Goal: Transaction & Acquisition: Download file/media

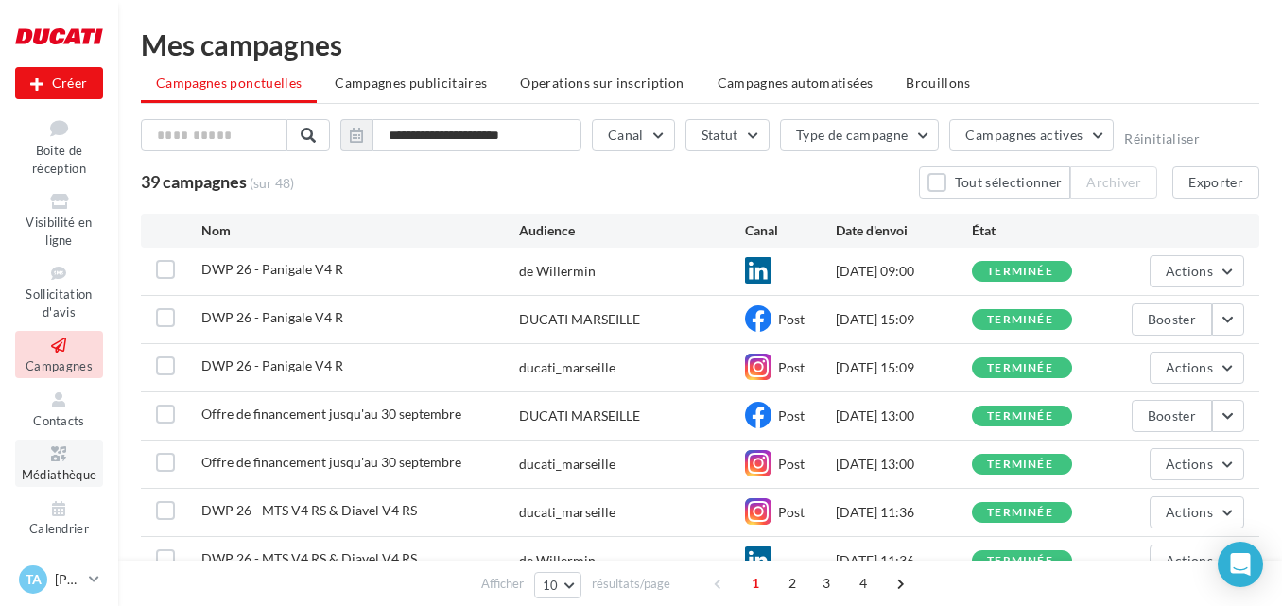
scroll to position [110, 0]
click at [53, 476] on span "Médiathèque" at bounding box center [60, 473] width 76 height 15
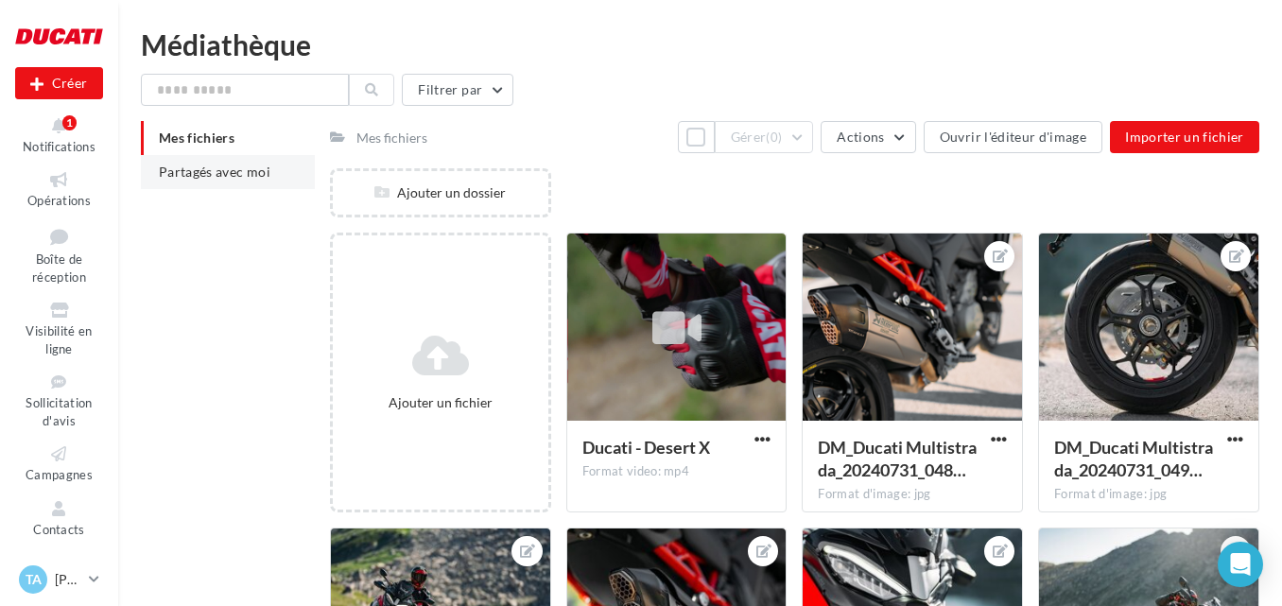
click at [206, 172] on span "Partagés avec moi" at bounding box center [215, 172] width 112 height 16
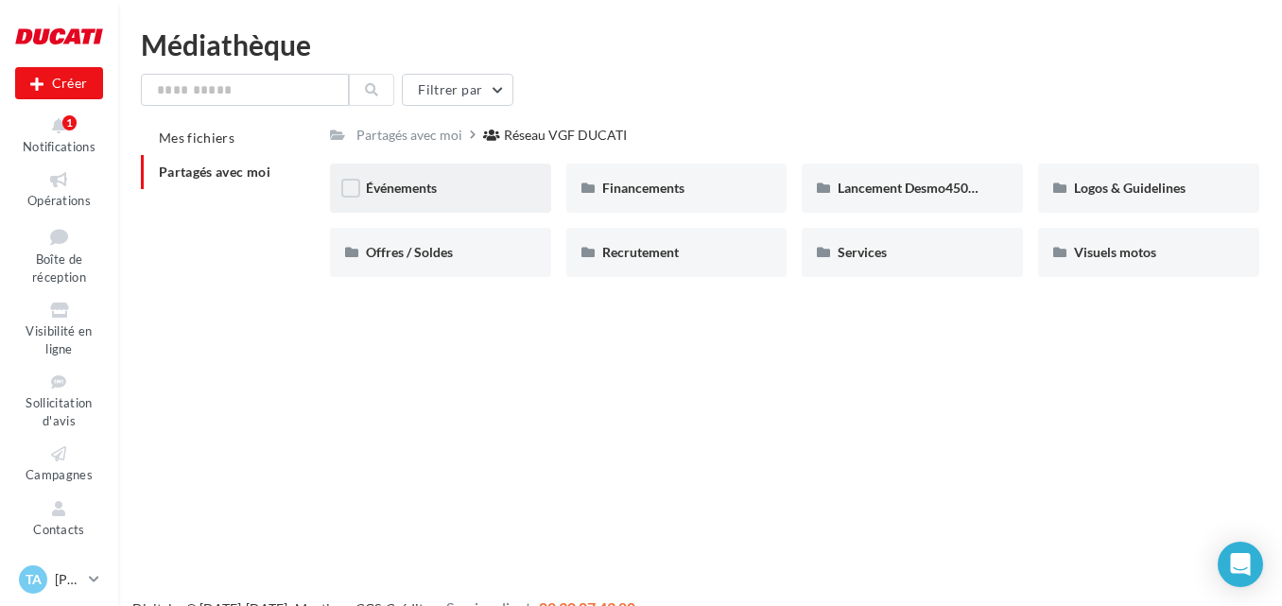
click at [512, 185] on div "Événements" at bounding box center [440, 188] width 149 height 19
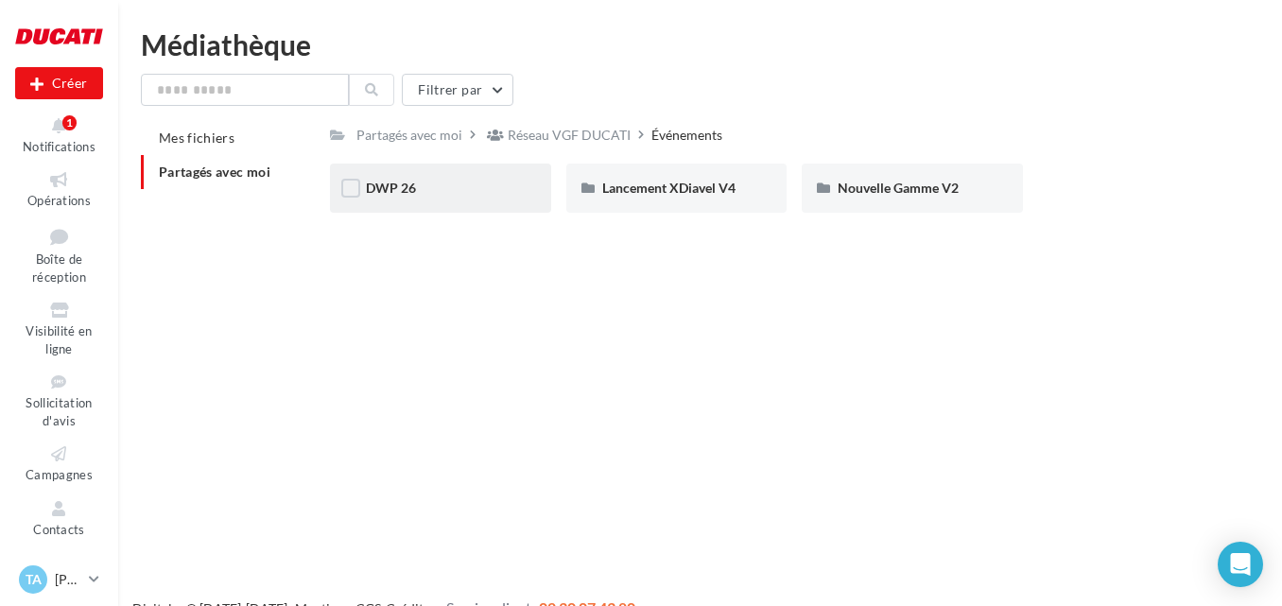
click at [406, 199] on div "DWP 26" at bounding box center [440, 188] width 221 height 49
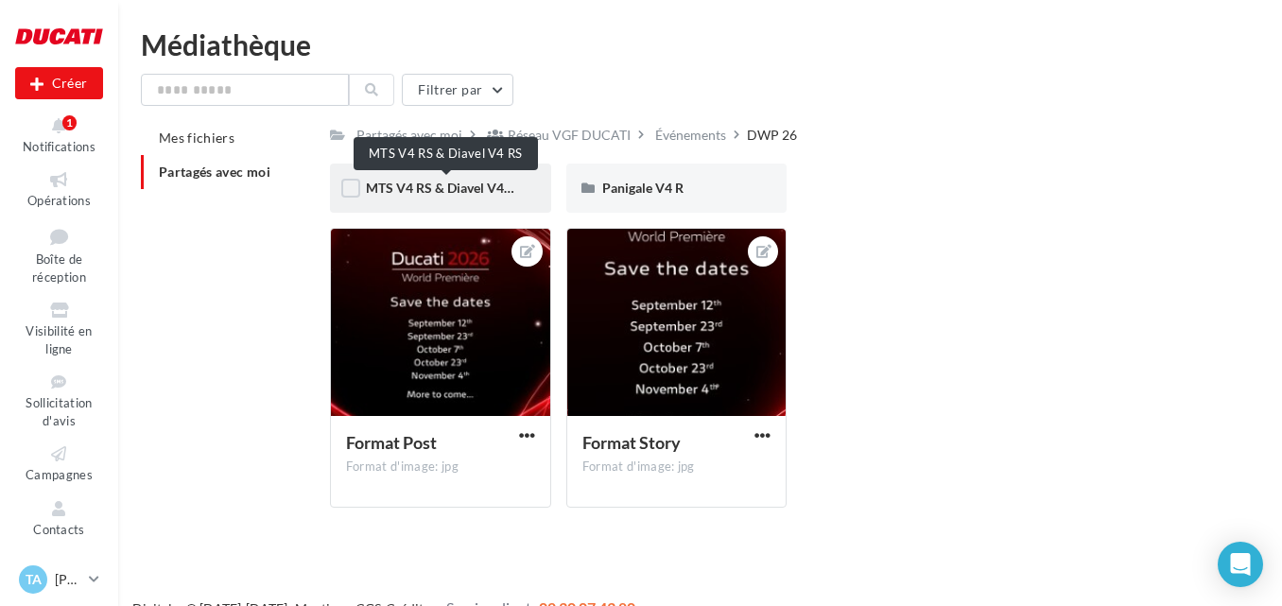
click at [431, 191] on span "MTS V4 RS & Diavel V4 RS" at bounding box center [444, 188] width 157 height 16
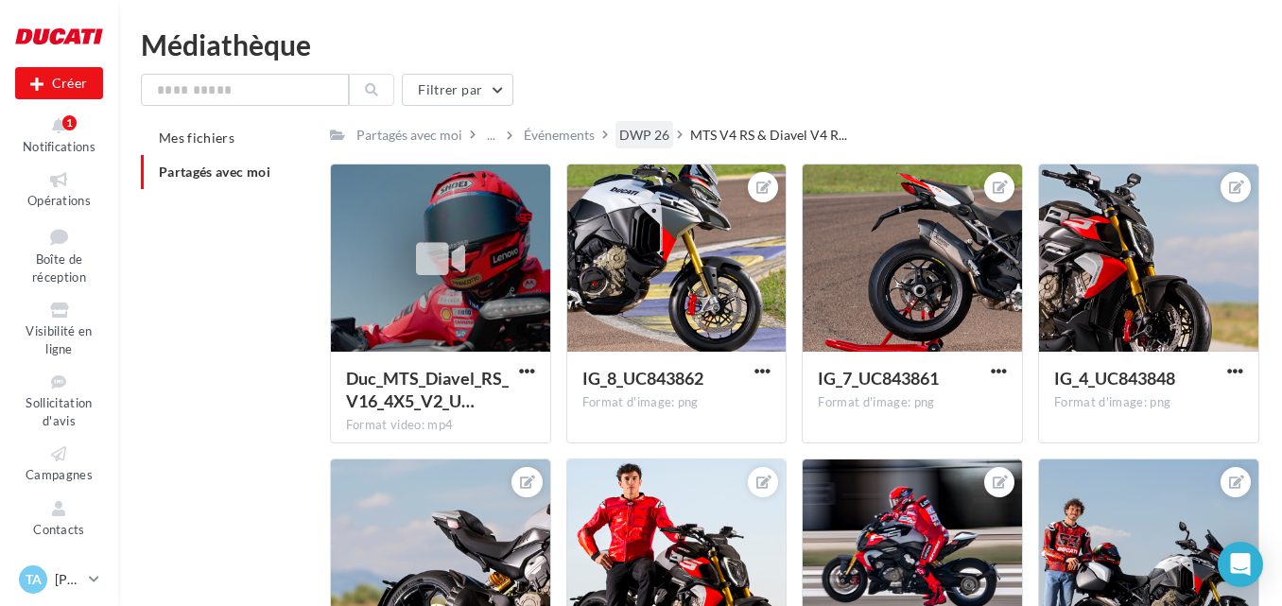
click at [648, 130] on div "DWP 26" at bounding box center [644, 135] width 50 height 19
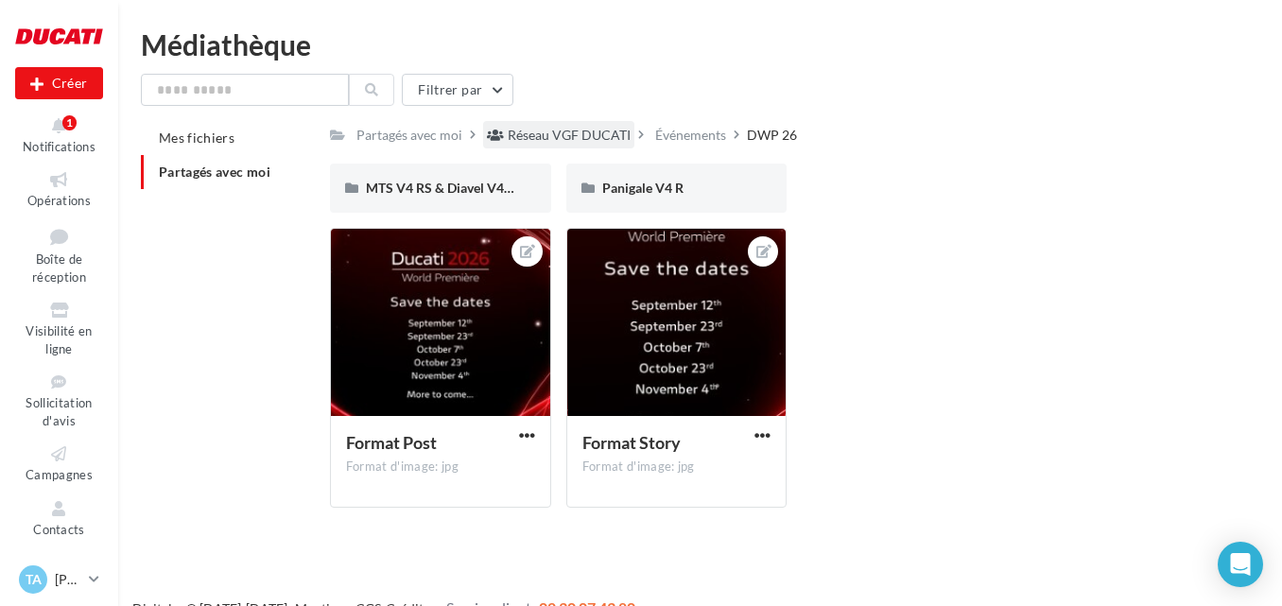
click at [533, 138] on div "Réseau VGF DUCATI" at bounding box center [569, 135] width 123 height 19
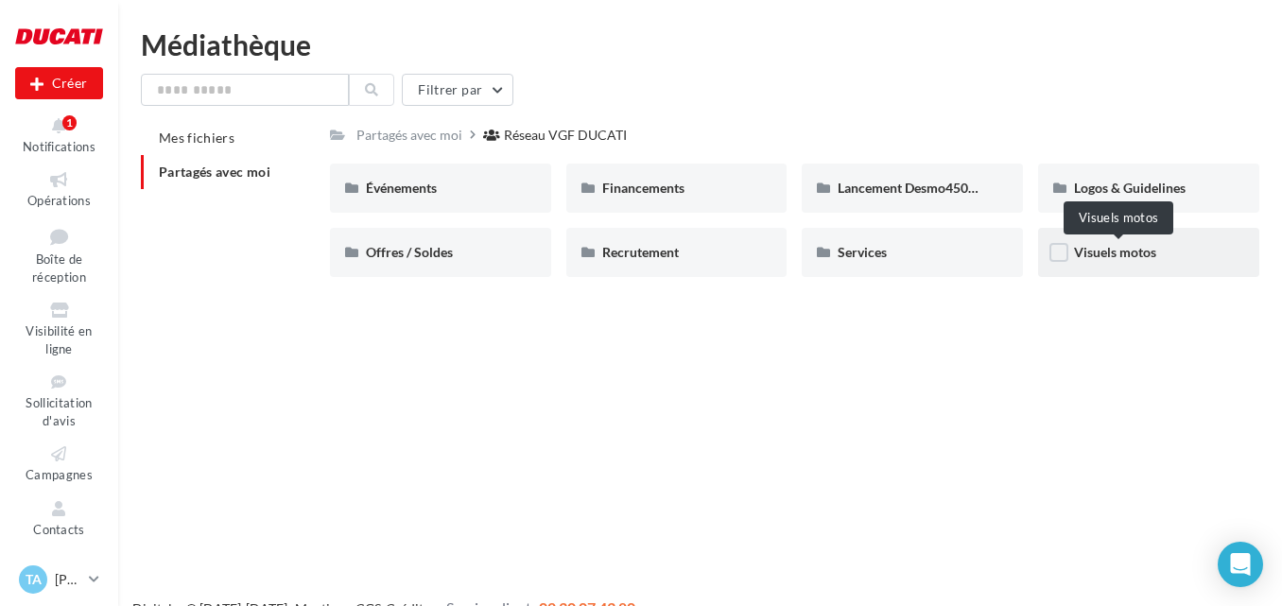
click at [1143, 254] on span "Visuels motos" at bounding box center [1115, 252] width 82 height 16
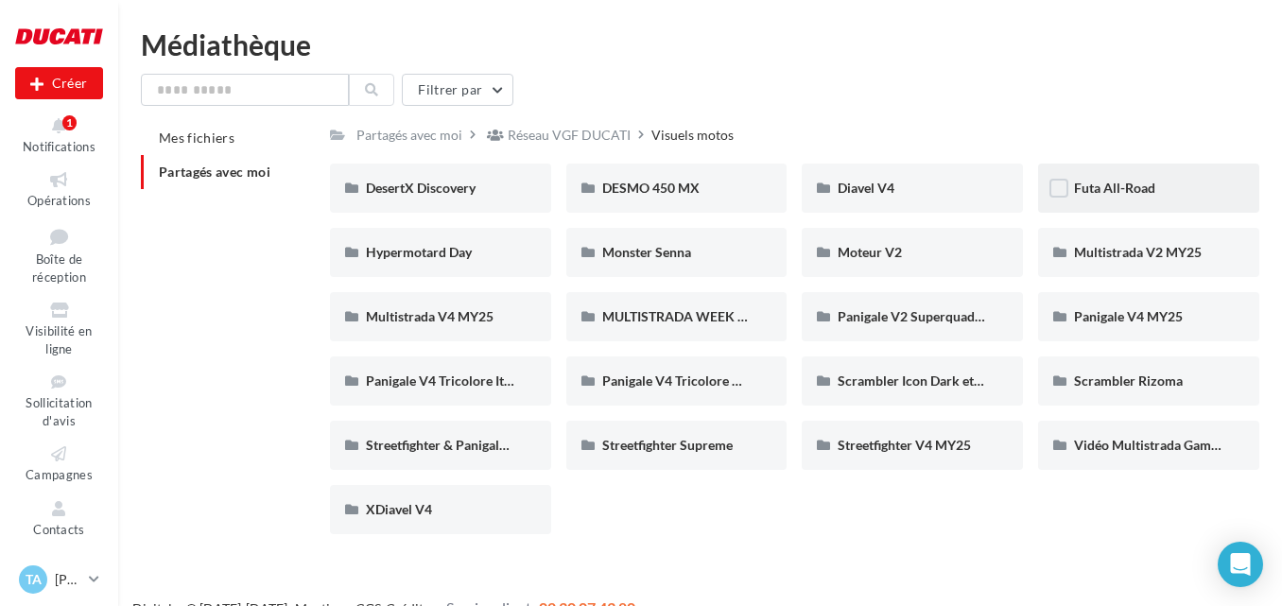
click at [1162, 181] on div "Futa All-Road" at bounding box center [1148, 188] width 149 height 19
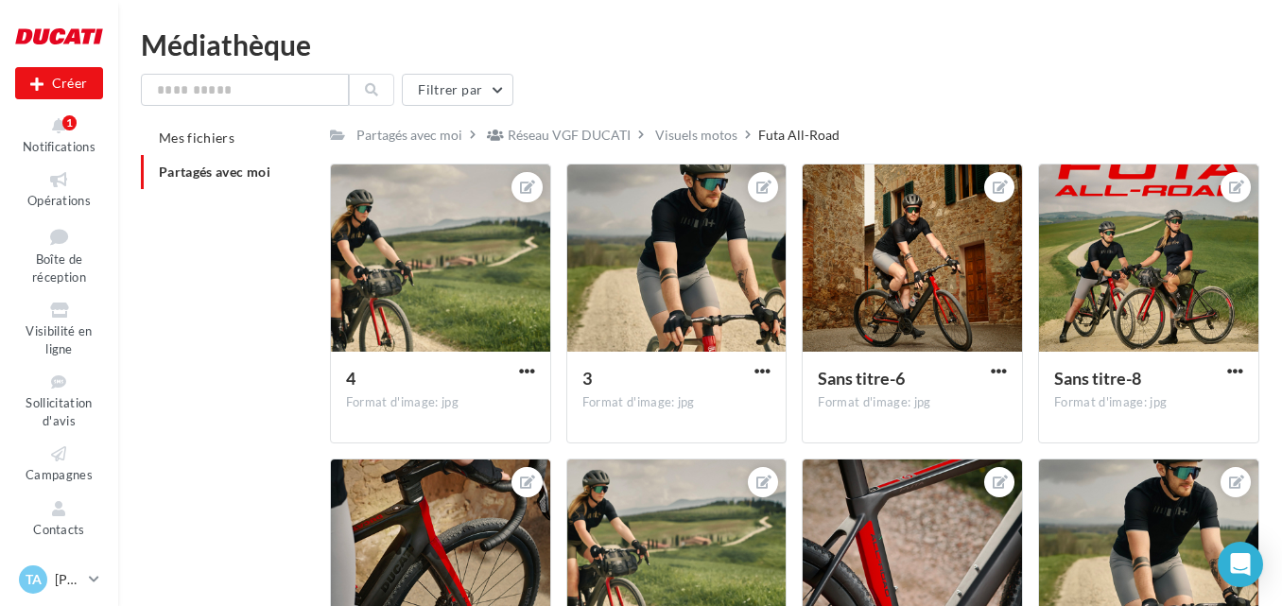
click at [689, 132] on div "Visuels motos" at bounding box center [696, 135] width 82 height 19
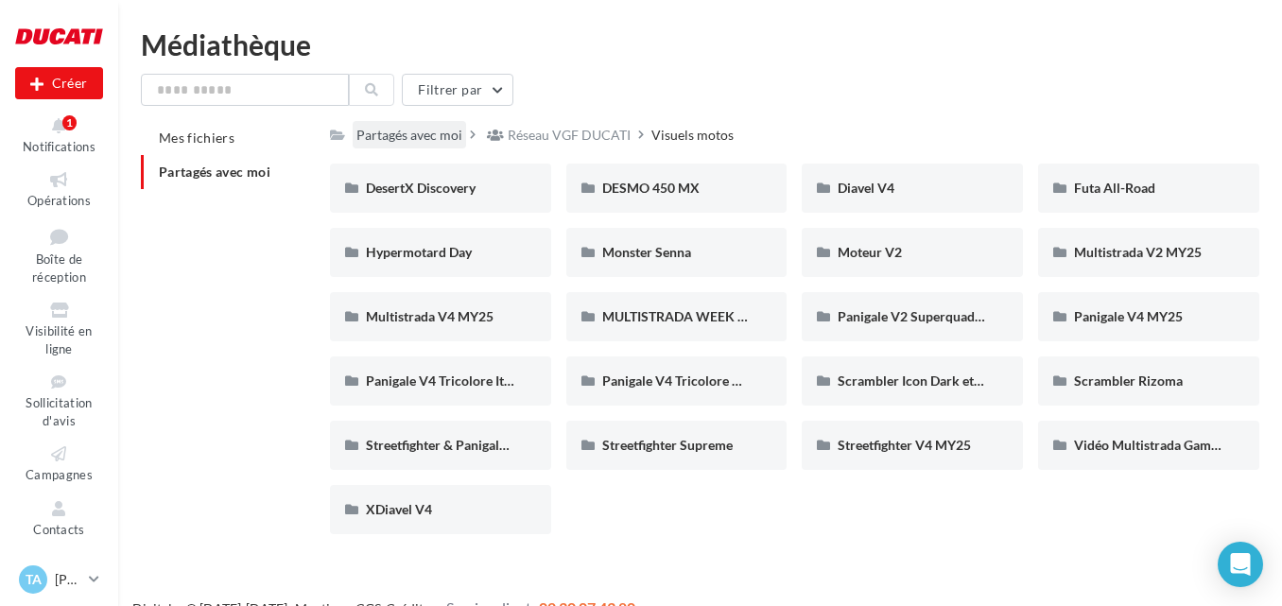
click at [418, 127] on div "Partagés avec moi" at bounding box center [409, 135] width 106 height 19
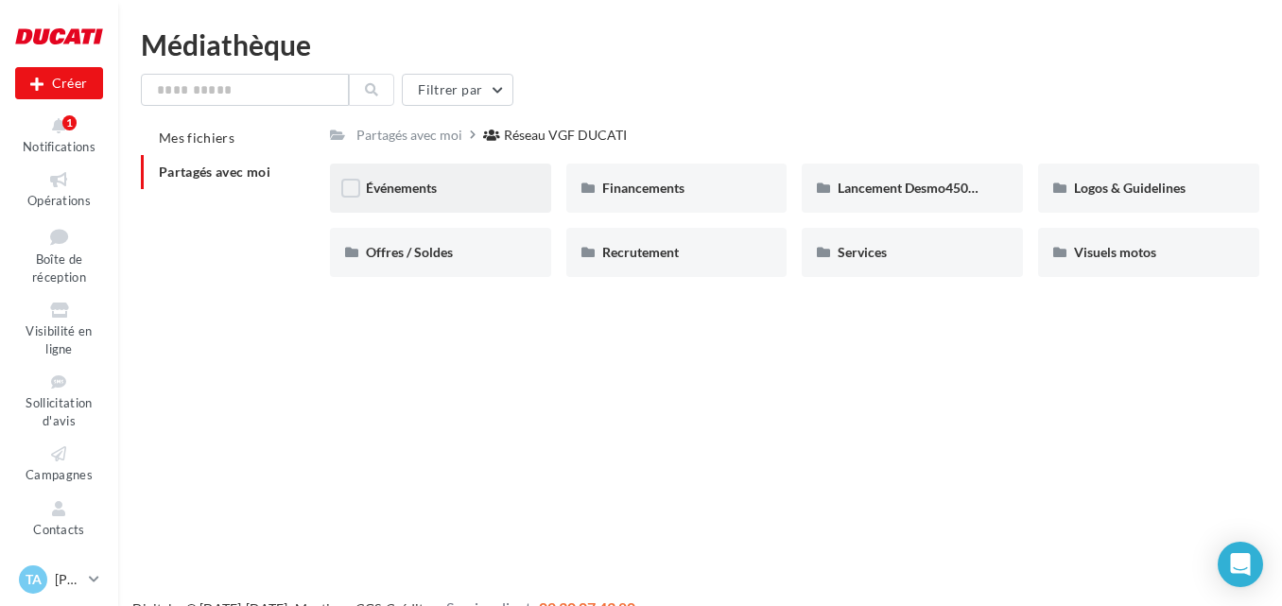
click at [506, 183] on div "Événements" at bounding box center [440, 188] width 149 height 19
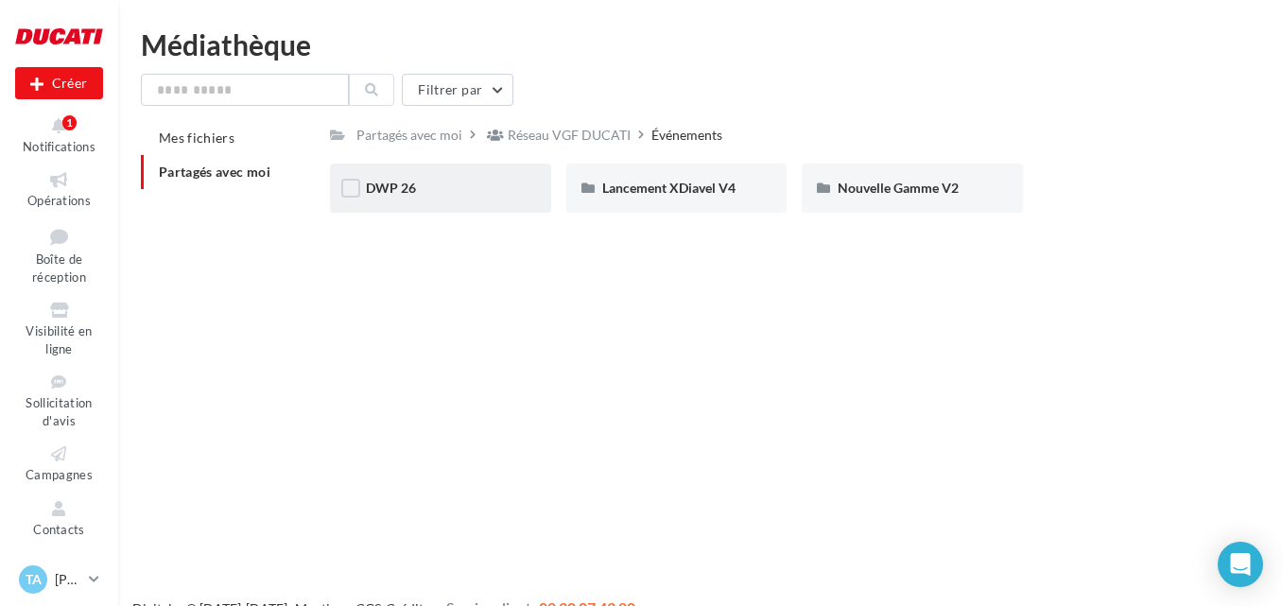
click at [497, 199] on div "DWP 26" at bounding box center [440, 188] width 221 height 49
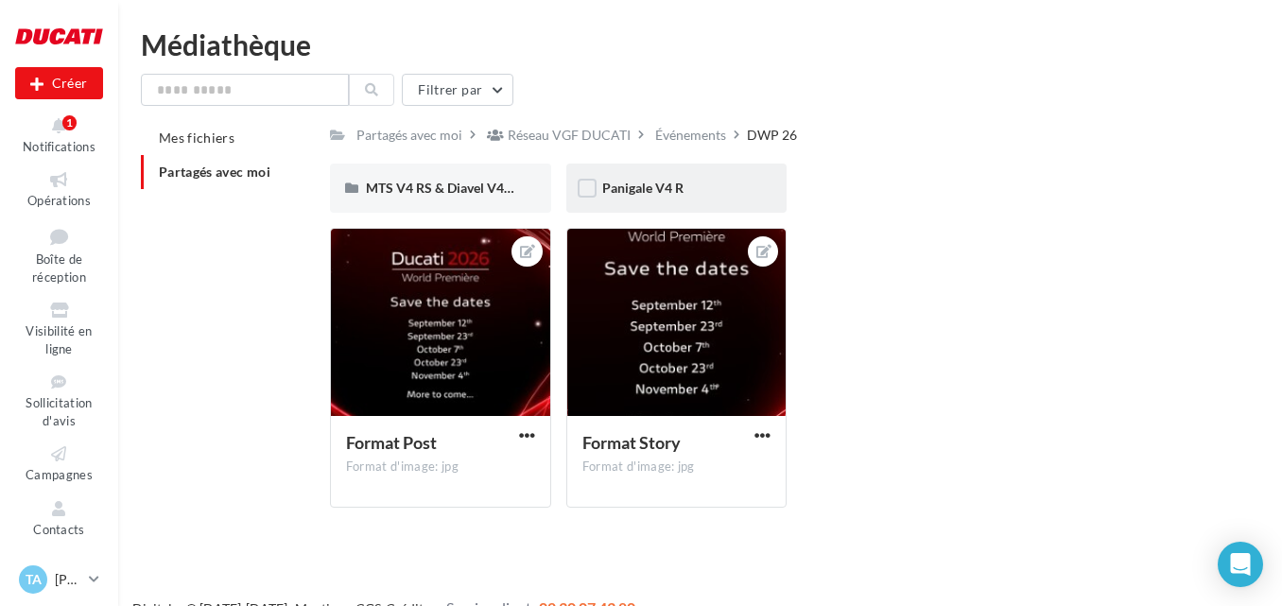
click at [703, 182] on div "Panigale V4 R" at bounding box center [676, 188] width 149 height 19
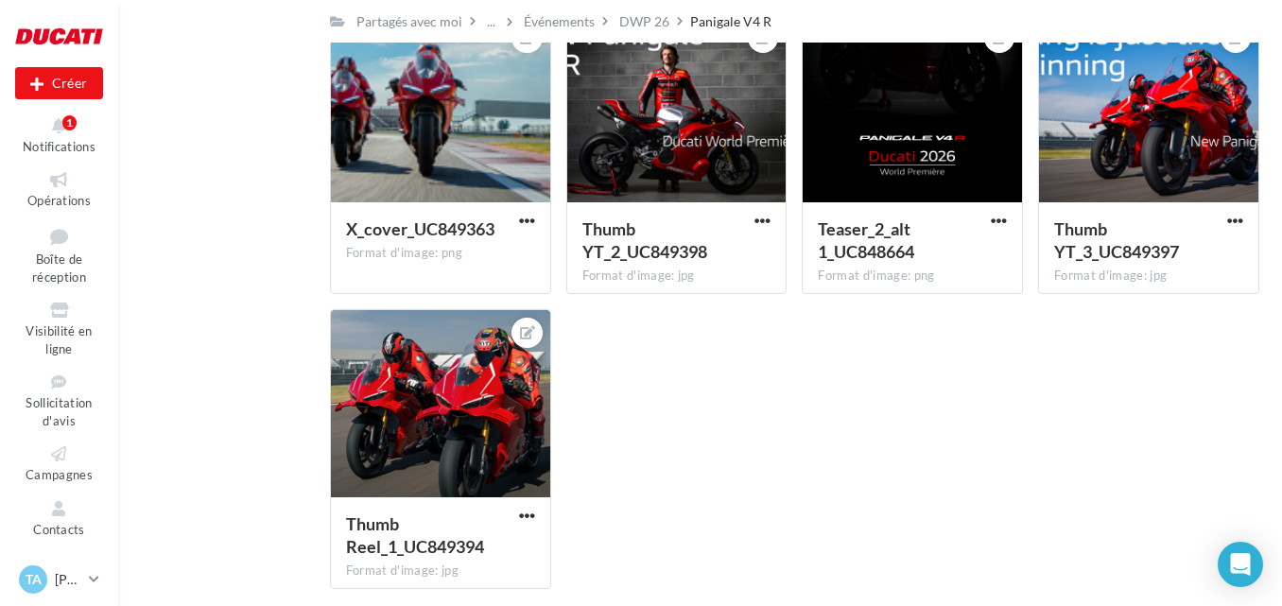
scroll to position [3065, 0]
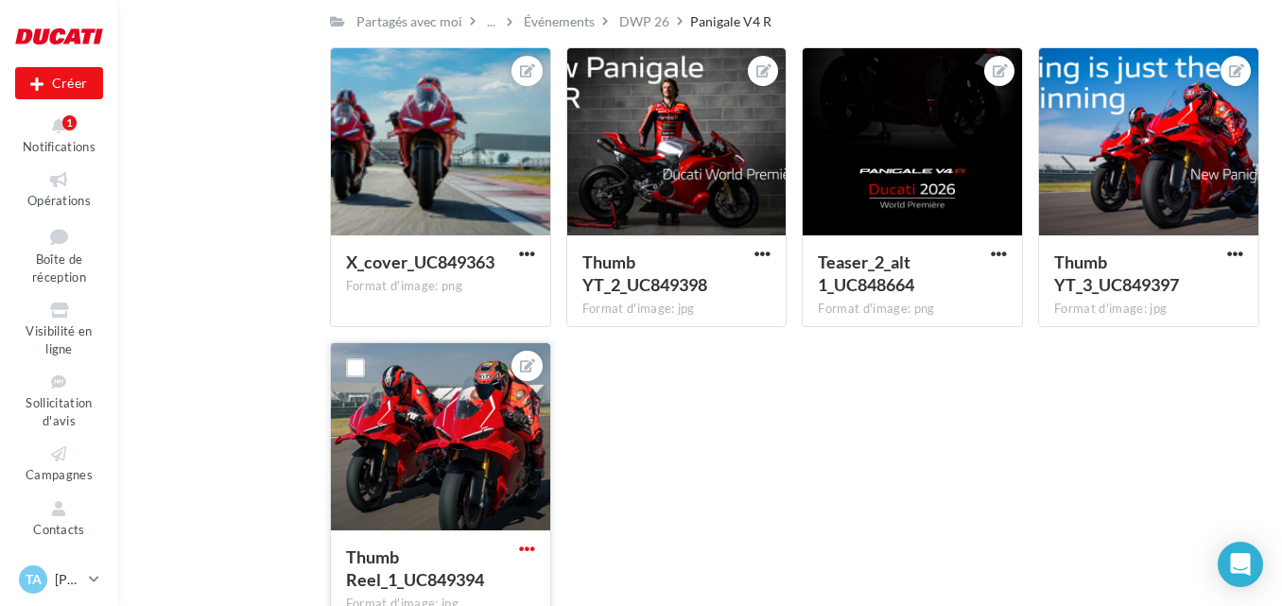
click at [522, 543] on span "button" at bounding box center [527, 549] width 16 height 16
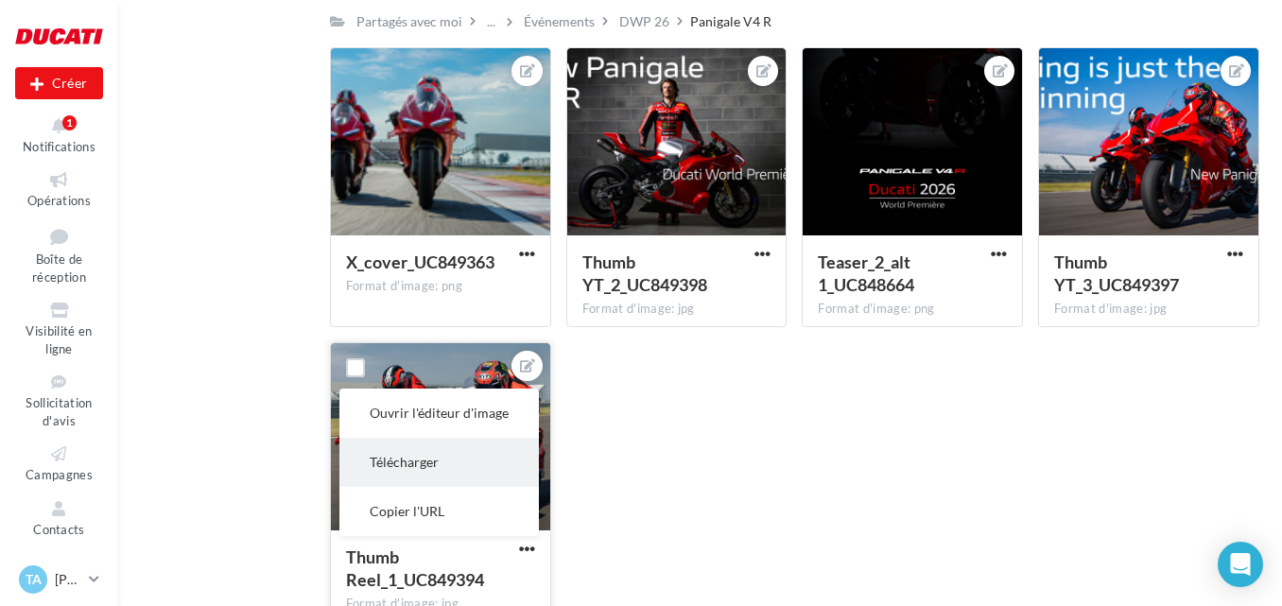
click at [468, 464] on button "Télécharger" at bounding box center [438, 462] width 199 height 49
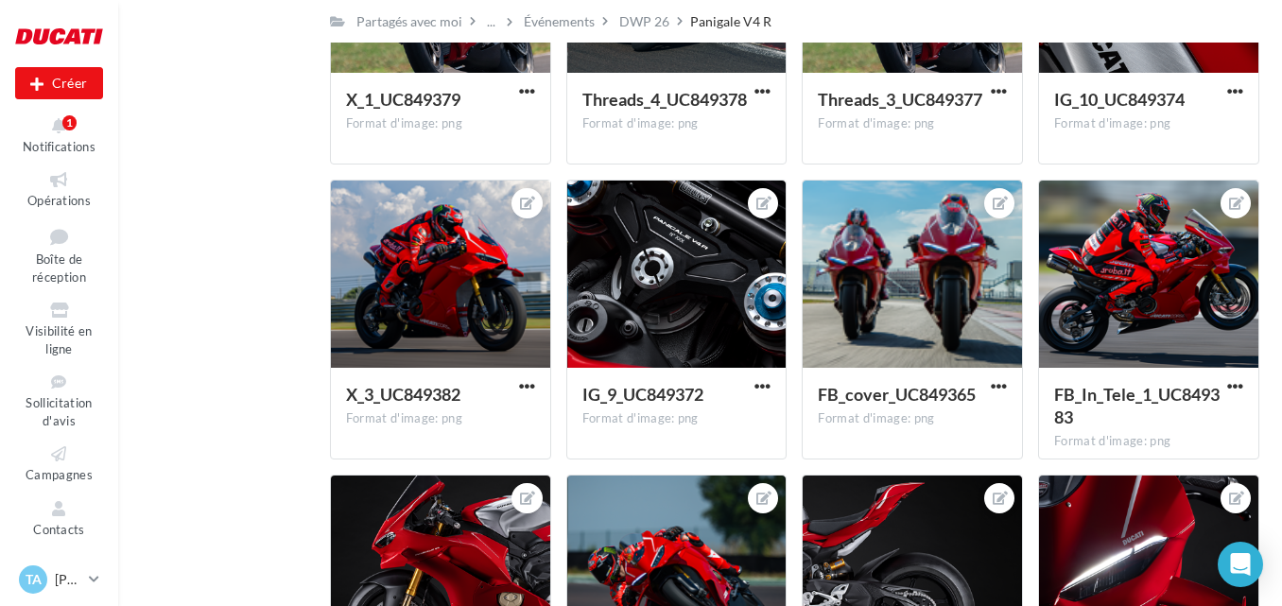
scroll to position [1269, 0]
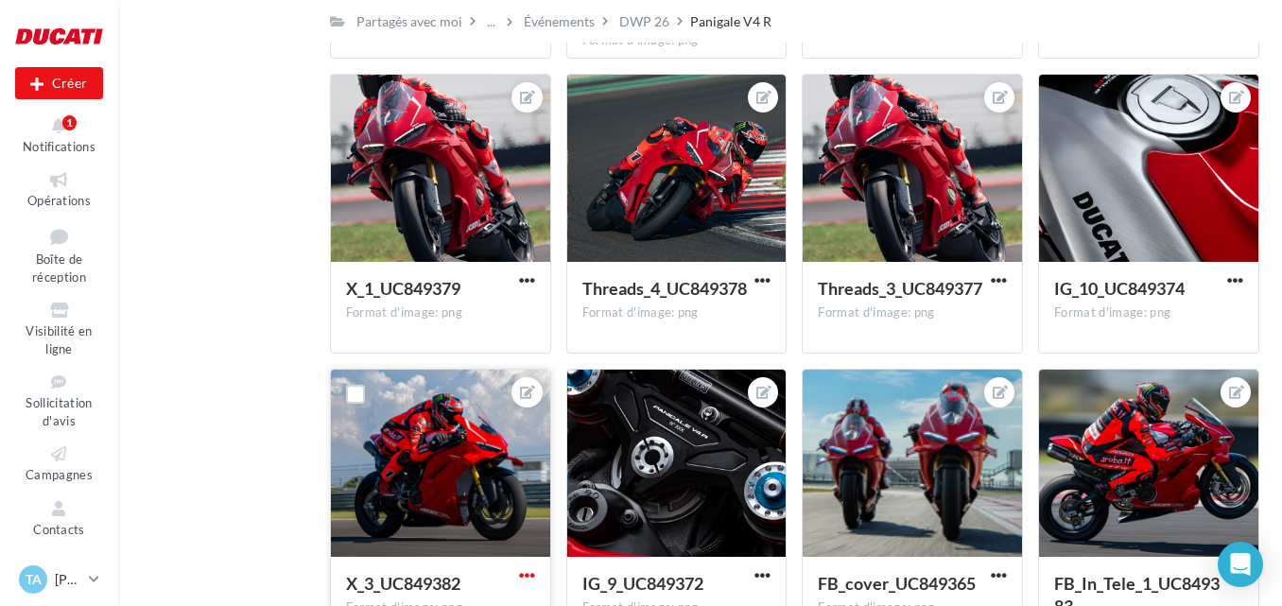
click at [528, 568] on span "button" at bounding box center [527, 575] width 16 height 16
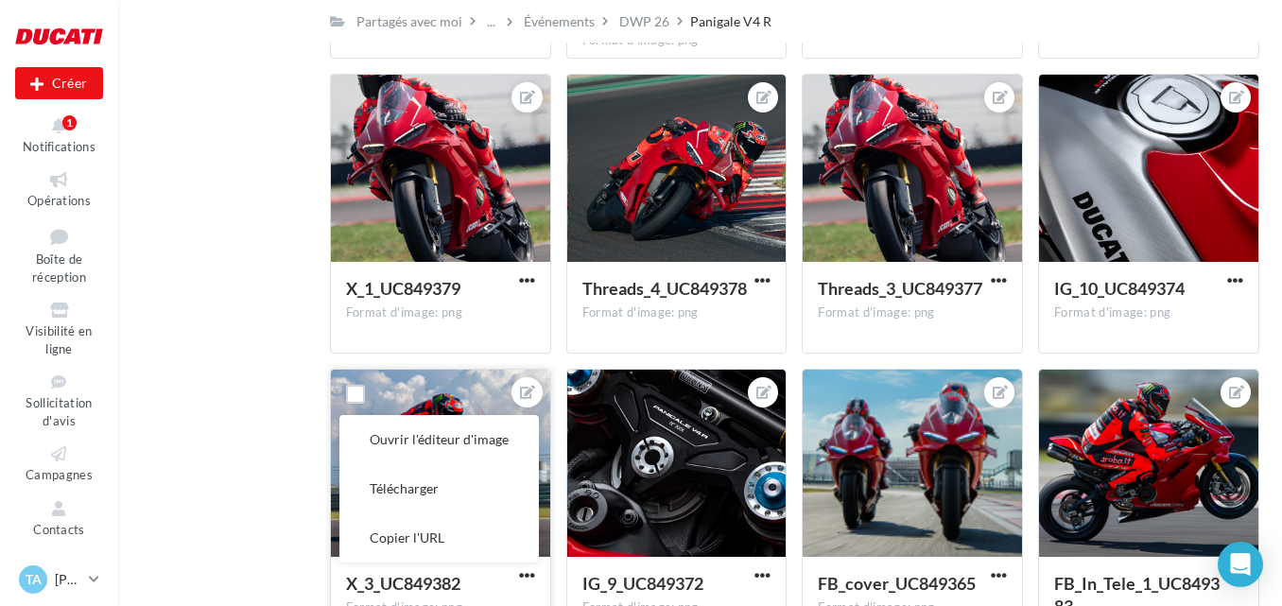
click at [461, 483] on button "Télécharger" at bounding box center [438, 488] width 199 height 49
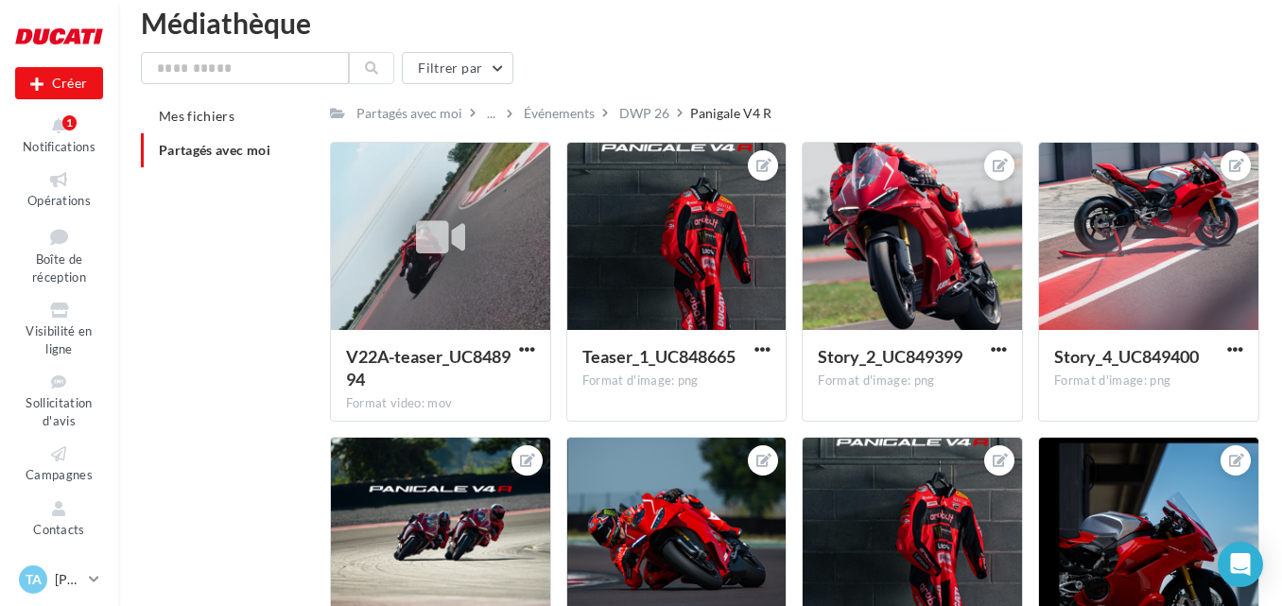
scroll to position [0, 0]
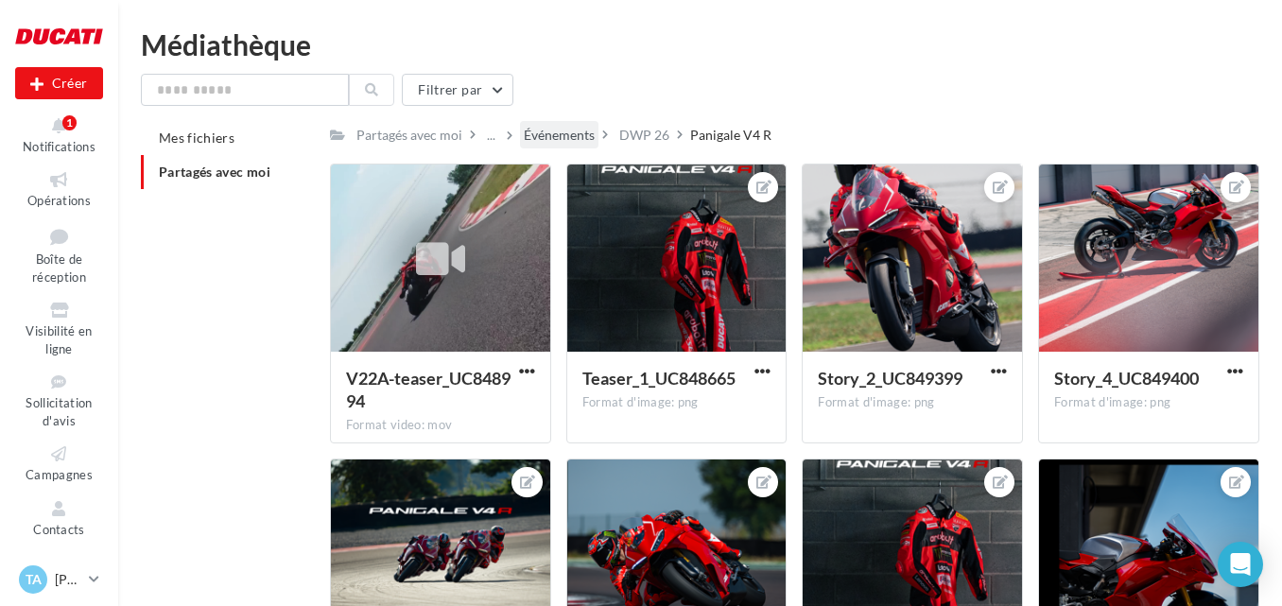
click at [550, 135] on div "Événements" at bounding box center [559, 135] width 71 height 19
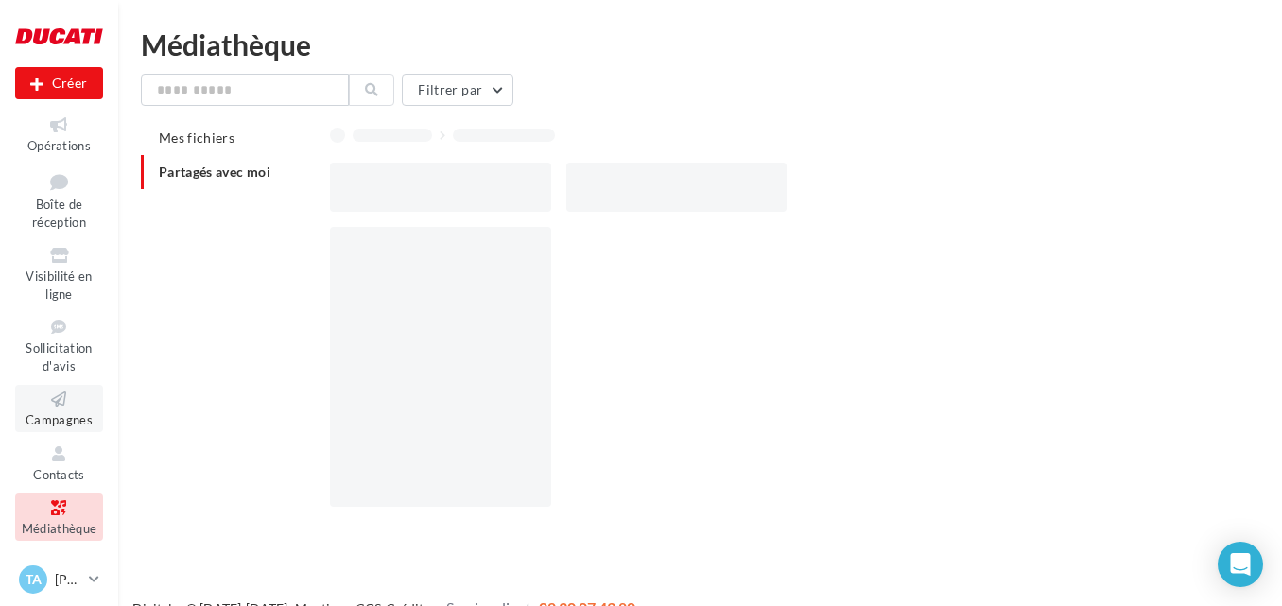
scroll to position [110, 0]
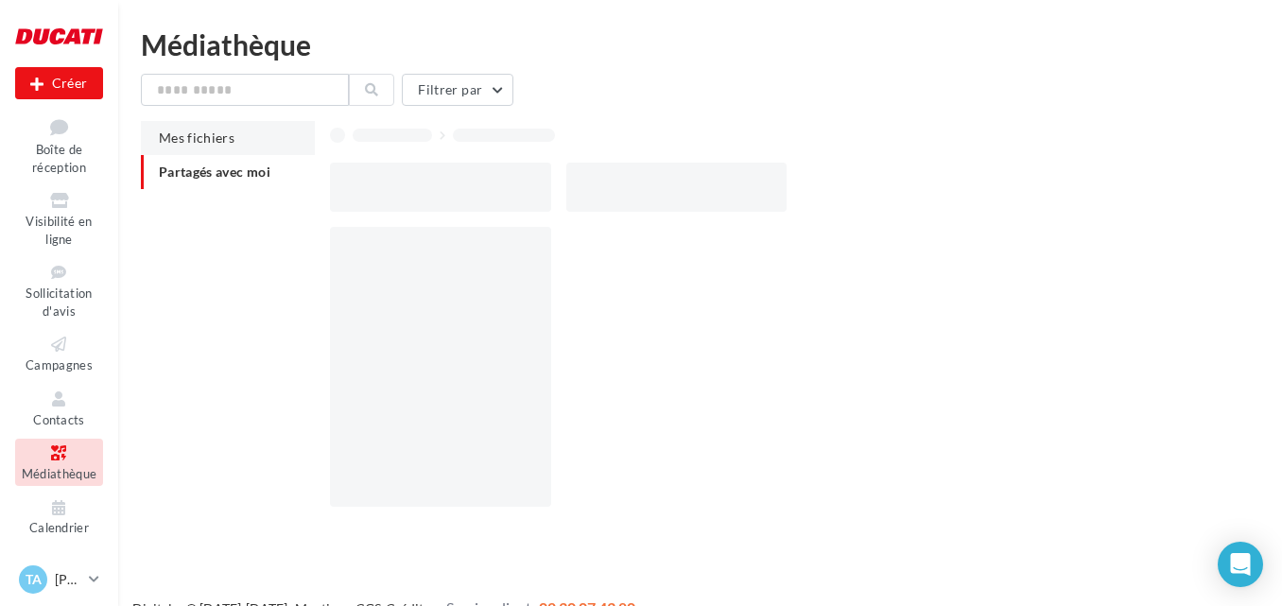
click at [227, 147] on li "Mes fichiers" at bounding box center [228, 138] width 174 height 34
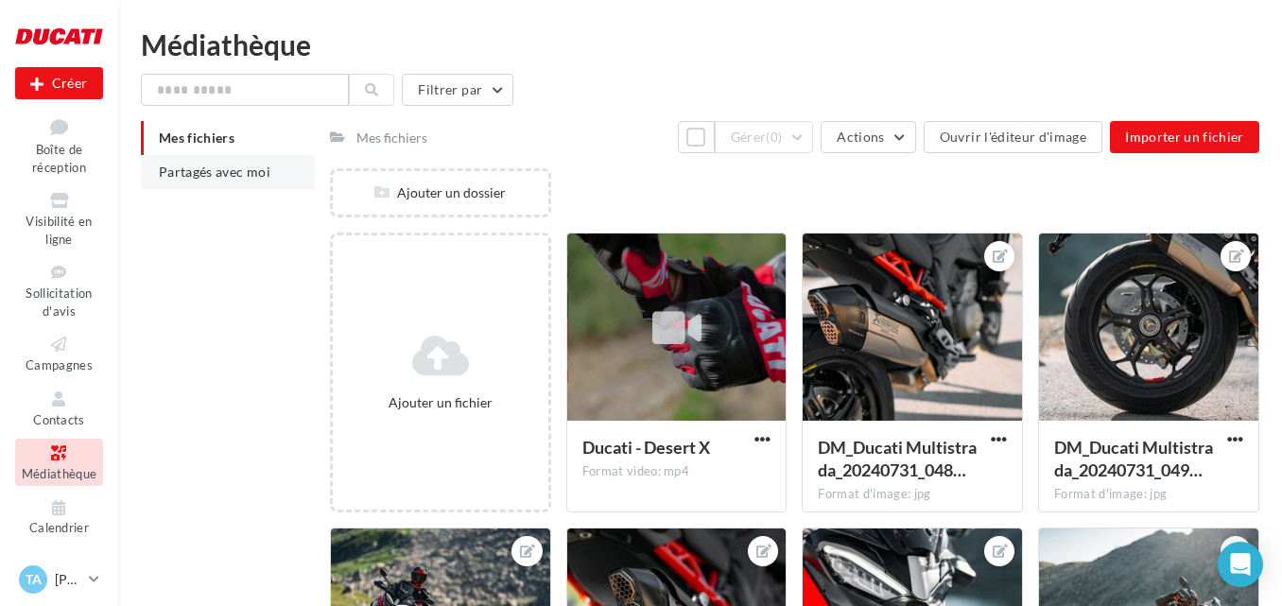
click at [231, 179] on li "Partagés avec moi" at bounding box center [228, 172] width 174 height 34
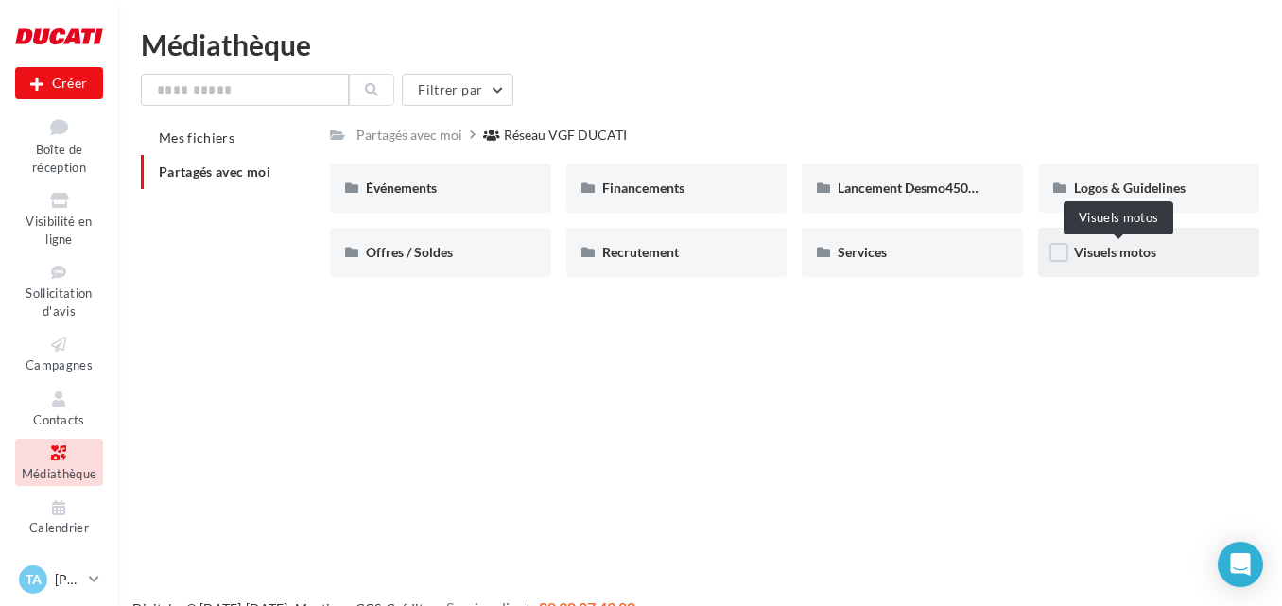
click at [1152, 253] on span "Visuels motos" at bounding box center [1115, 252] width 82 height 16
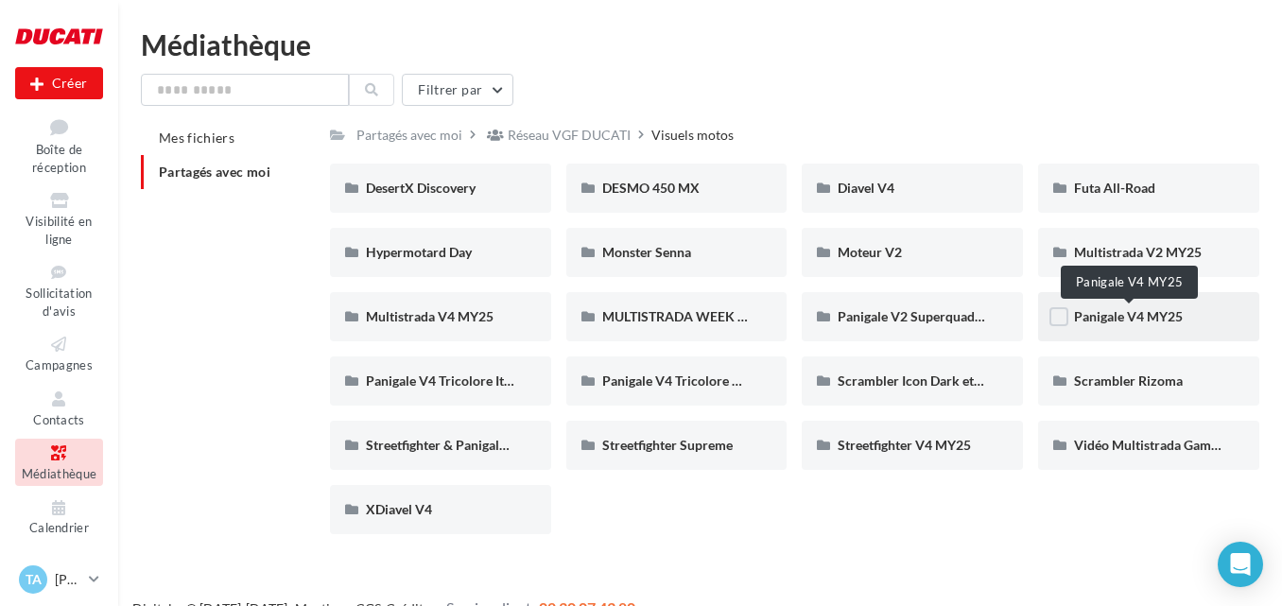
click at [1154, 316] on span "Panigale V4 MY25" at bounding box center [1128, 316] width 109 height 16
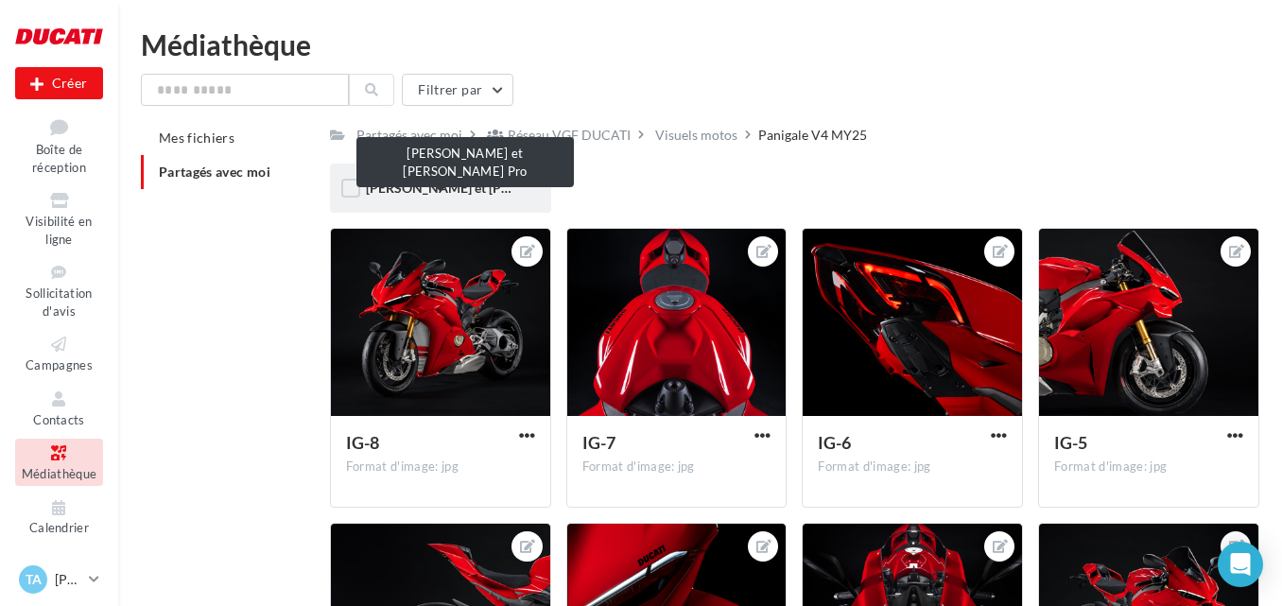
click at [446, 188] on span "[PERSON_NAME] et [PERSON_NAME] Pro" at bounding box center [492, 188] width 253 height 16
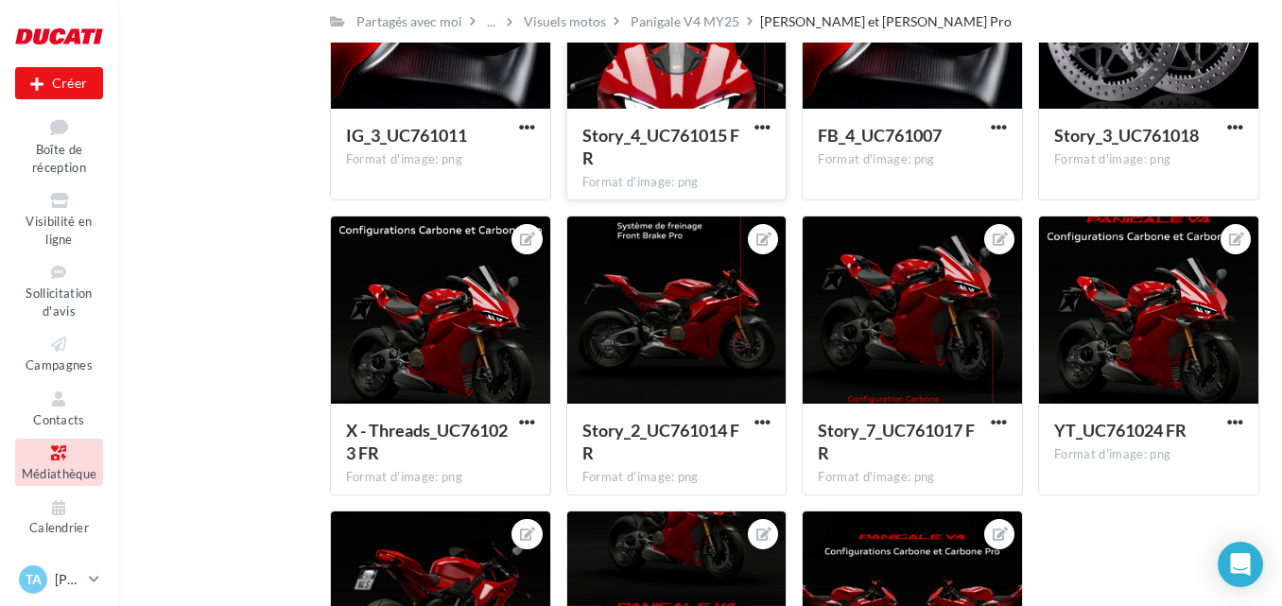
scroll to position [1113, 0]
